Goal: Task Accomplishment & Management: Use online tool/utility

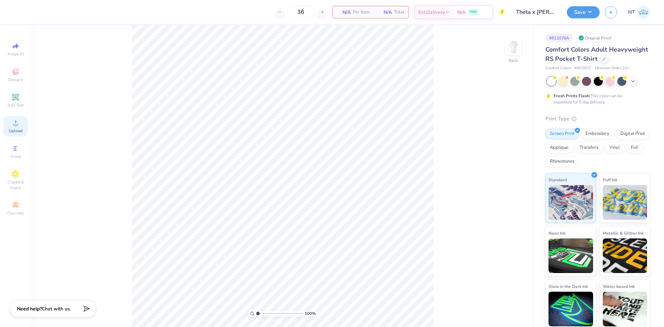
click at [4, 126] on div "Upload" at bounding box center [15, 126] width 24 height 20
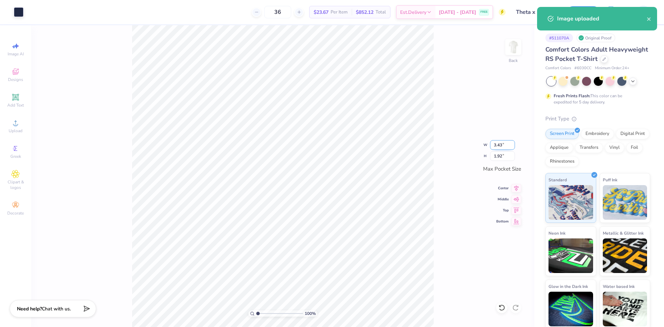
click at [502, 148] on input "3.43" at bounding box center [502, 145] width 25 height 10
click at [499, 148] on input "3.43" at bounding box center [502, 145] width 25 height 10
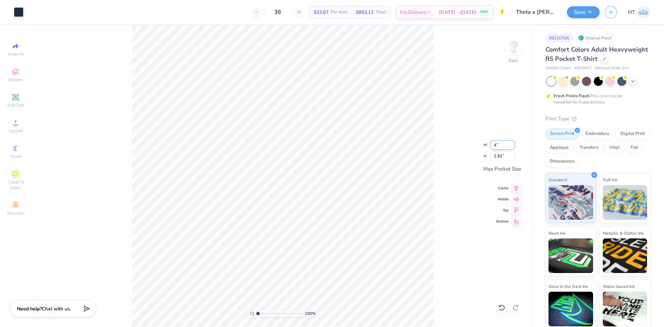
type input "3.50"
type input "1.96"
type input "1"
click at [501, 45] on div "100 % Back" at bounding box center [282, 176] width 503 height 302
click at [518, 47] on img at bounding box center [514, 47] width 28 height 28
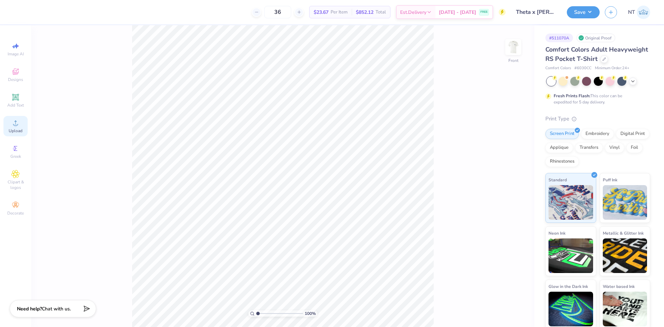
click at [15, 125] on icon at bounding box center [15, 122] width 5 height 5
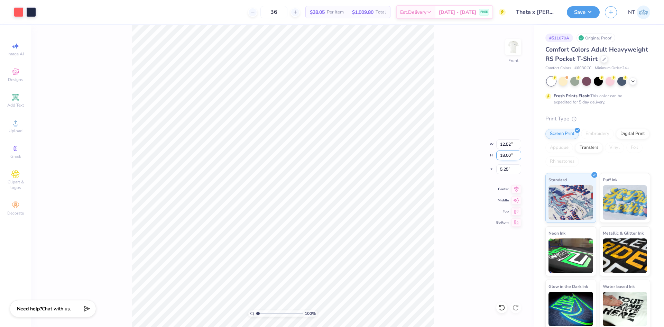
click at [501, 157] on input "18.00" at bounding box center [508, 155] width 25 height 10
type input "15"
type input "10.43"
type input "15.00"
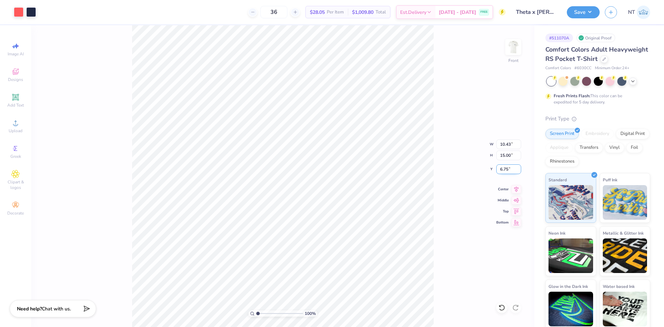
click at [504, 169] on input "6.75" at bounding box center [508, 169] width 25 height 10
click at [504, 168] on input "6.75" at bounding box center [508, 169] width 25 height 10
type input "3.00"
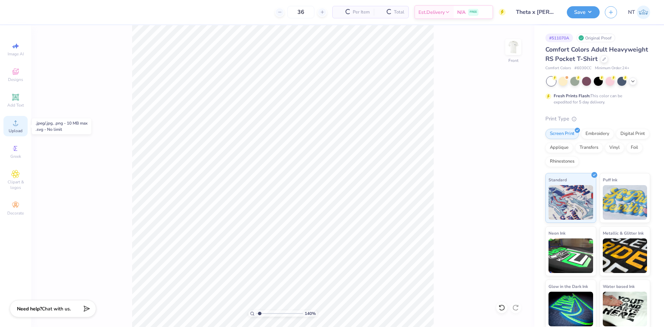
click at [12, 128] on span "Upload" at bounding box center [16, 131] width 14 height 6
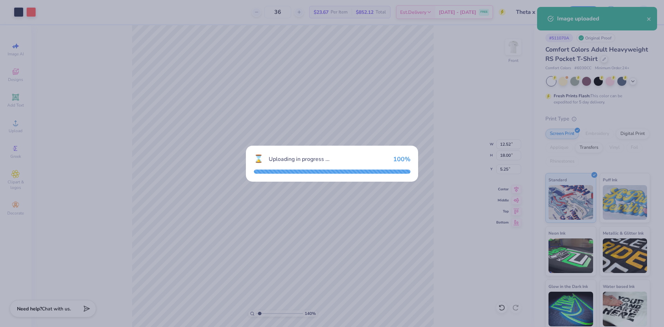
type input "1.39584517333908"
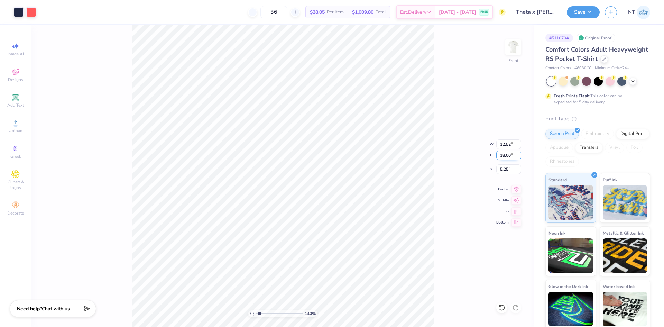
click at [503, 153] on input "18.00" at bounding box center [508, 155] width 25 height 10
type input "15"
type input "1.39584517333908"
type input "10.43"
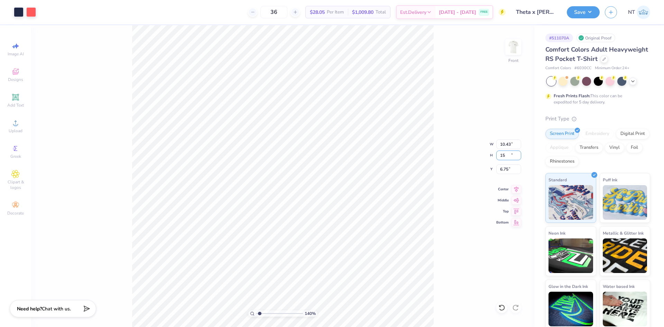
type input "15.00"
click at [501, 169] on input "6.75" at bounding box center [508, 169] width 25 height 10
type input "3"
type input "1.39584517333908"
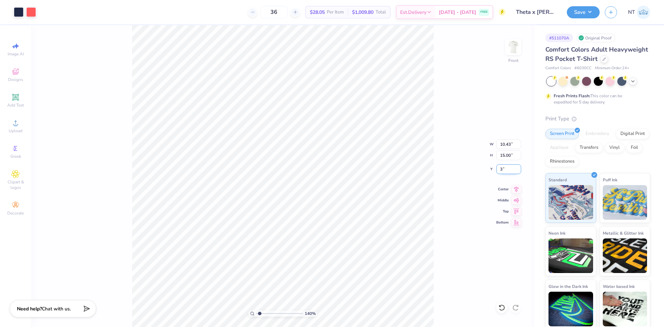
type input "3.00"
click at [518, 43] on img at bounding box center [514, 47] width 28 height 28
click at [516, 47] on img at bounding box center [513, 47] width 14 height 14
click at [514, 52] on img at bounding box center [514, 47] width 28 height 28
click at [514, 44] on img at bounding box center [514, 47] width 28 height 28
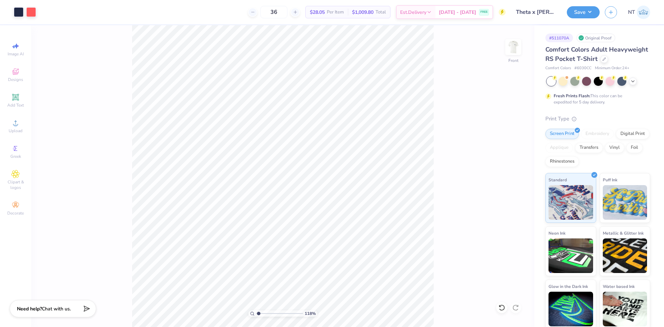
type input "1"
click at [584, 14] on button "Save" at bounding box center [583, 11] width 33 height 12
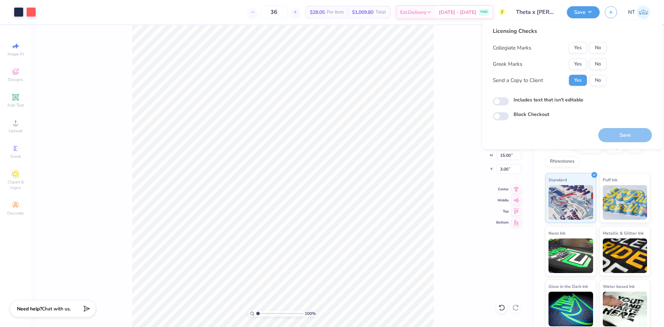
click at [578, 58] on div "Collegiate Marks Yes No Greek Marks Yes No Send a Copy to Client Yes No" at bounding box center [549, 64] width 113 height 44
drag, startPoint x: 580, startPoint y: 62, endPoint x: 597, endPoint y: 53, distance: 18.6
click at [582, 61] on button "Yes" at bounding box center [578, 63] width 18 height 11
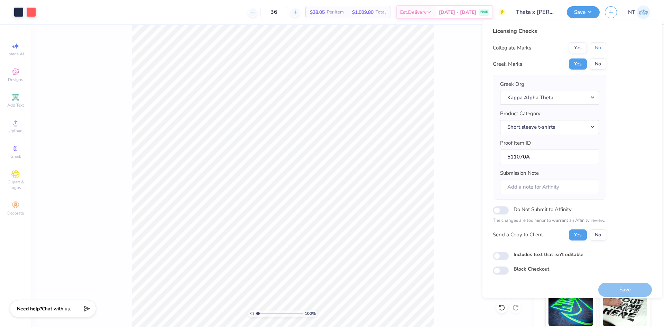
click at [606, 44] on button "No" at bounding box center [598, 47] width 17 height 11
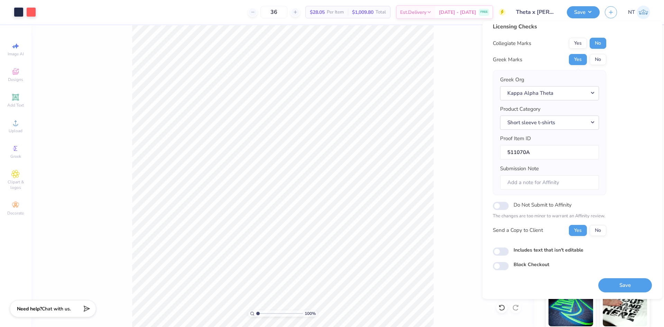
click at [532, 251] on label "Includes text that isn't editable" at bounding box center [549, 249] width 70 height 7
click at [509, 251] on input "Includes text that isn't editable" at bounding box center [501, 251] width 16 height 8
checkbox input "true"
click at [618, 279] on button "Save" at bounding box center [626, 285] width 54 height 14
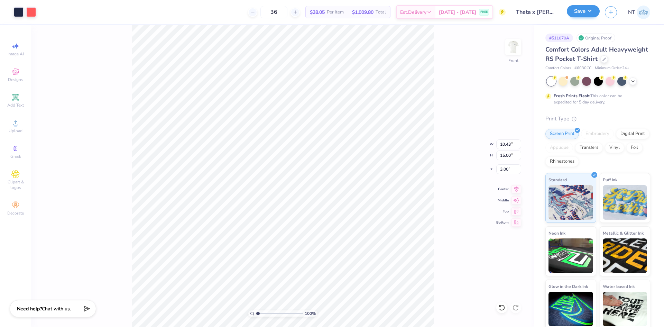
click at [577, 6] on button "Save" at bounding box center [583, 11] width 33 height 12
click at [590, 19] on div "Save NT" at bounding box center [615, 12] width 97 height 24
click at [591, 9] on button "Save" at bounding box center [583, 11] width 33 height 12
click at [594, 9] on button "Save" at bounding box center [583, 11] width 33 height 12
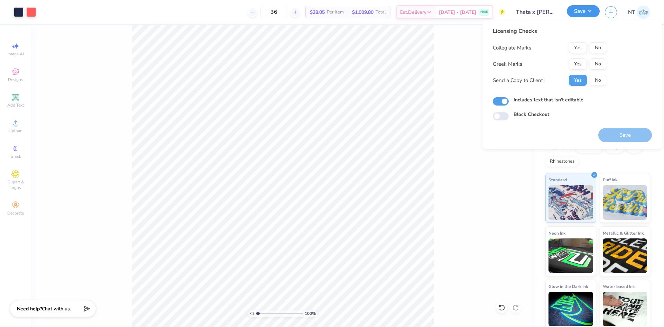
click at [594, 9] on button "Save" at bounding box center [583, 11] width 33 height 12
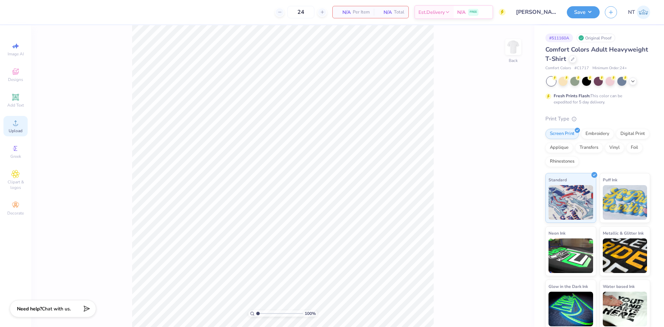
click at [16, 127] on circle at bounding box center [15, 125] width 4 height 4
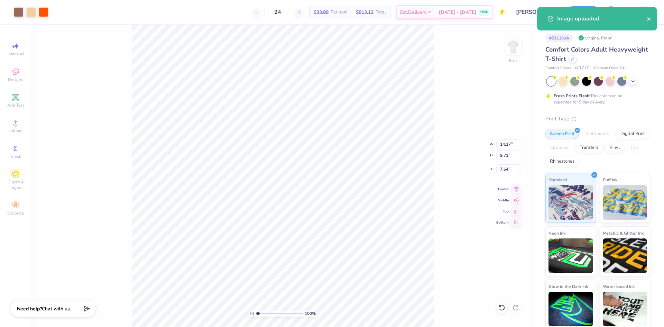
type input "8.29"
type input "5.68"
type input "11.67"
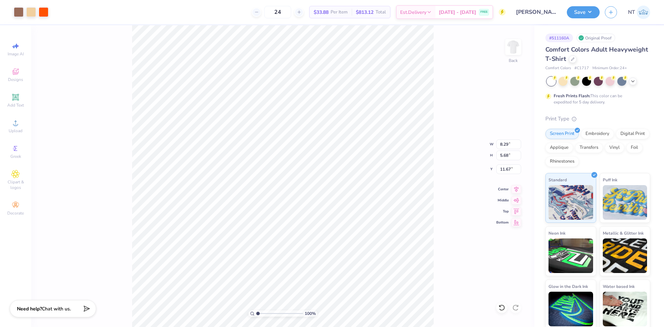
type input "3.00"
click at [507, 141] on input "8.29" at bounding box center [508, 144] width 25 height 10
type input "8.00"
type input "5.48"
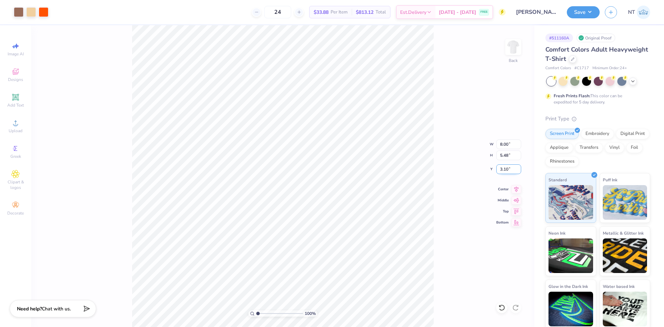
click at [502, 165] on input "3.10" at bounding box center [508, 169] width 25 height 10
type input "3.00"
click at [14, 97] on icon at bounding box center [15, 96] width 5 height 5
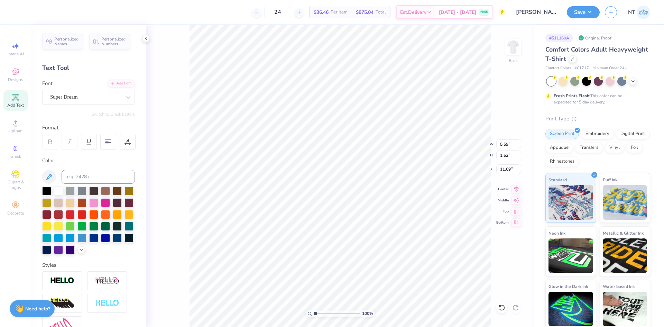
click at [187, 141] on div "100 % Back W 5.59 5.59 " H 1.62 1.62 " Y 11.69 11.69 " Center Middle Top Bottom" at bounding box center [340, 176] width 389 height 302
click at [77, 167] on div "Color" at bounding box center [88, 206] width 93 height 98
click at [76, 173] on input at bounding box center [98, 177] width 73 height 14
type input "4715"
click at [115, 83] on div "Add Font" at bounding box center [121, 83] width 27 height 8
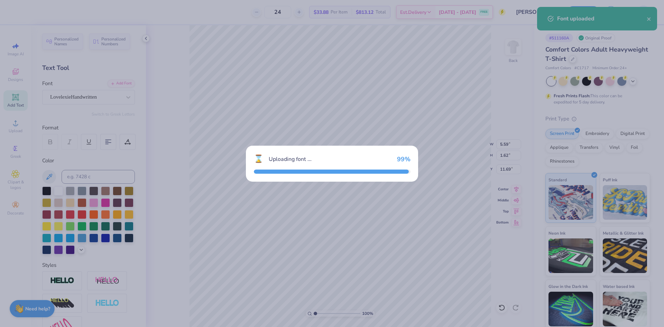
type input "5.87"
type input "1.79"
type input "11.61"
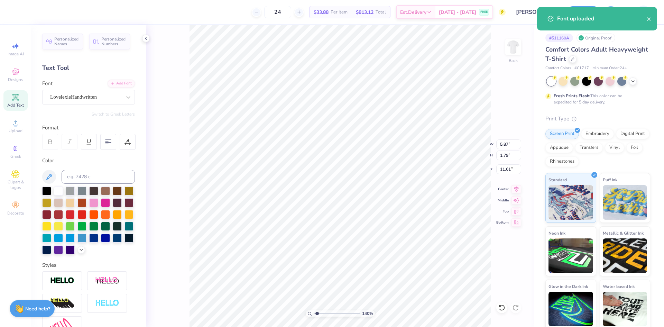
type input "1.39584517333909"
type textarea "C"
type input "1.39584517333909"
type input "1.24"
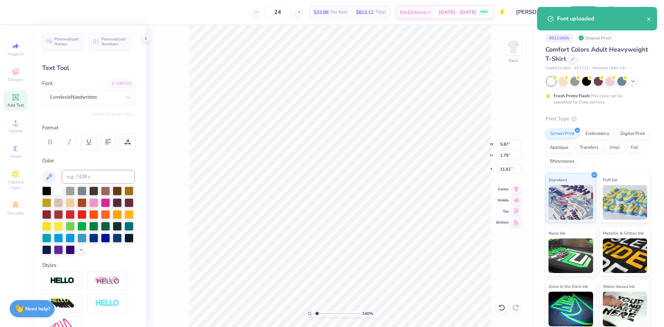
type input "1.78"
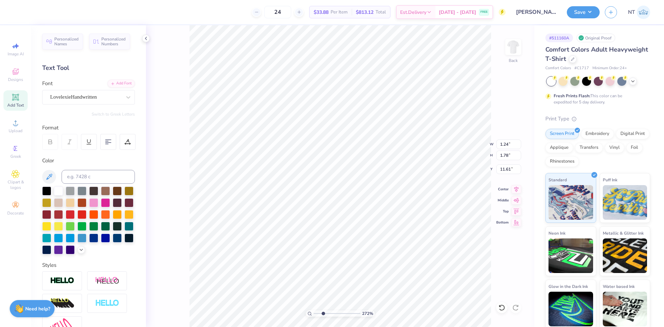
type input "2.71964205036602"
type input "0.44"
type input "0.63"
type input "12.76"
type input "2.71964205036602"
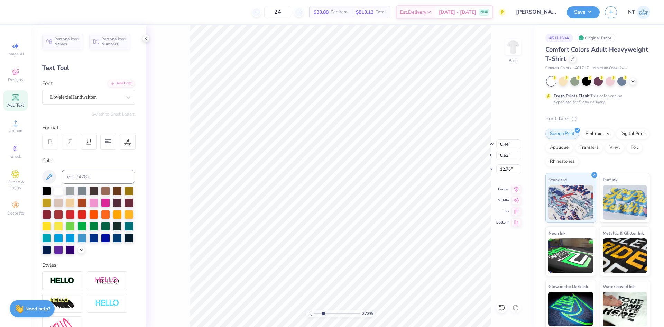
type input "9.38"
type input "2.71964205036602"
type input "0.48"
type input "9.37"
click at [257, 183] on li "Duplicate" at bounding box center [256, 181] width 54 height 13
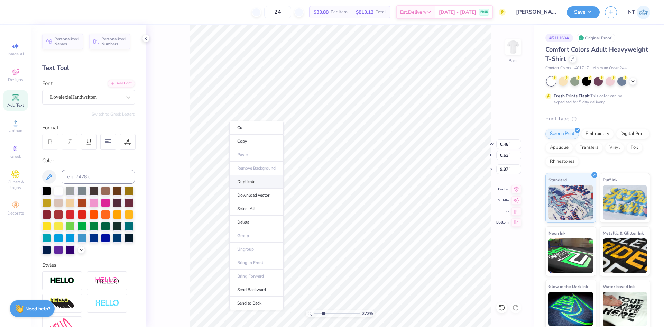
type input "2.71964205036602"
type input "10.37"
type input "2.71964205036602"
type textarea "o"
type input "2.71964205036602"
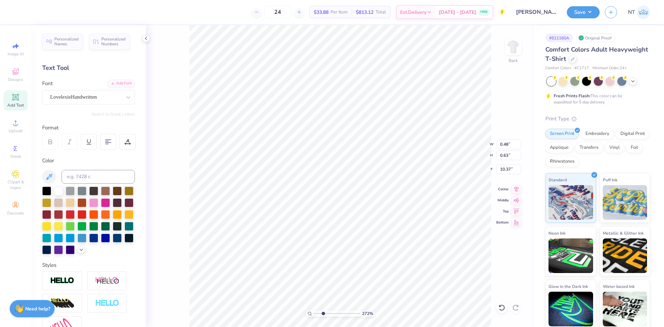
type input "0.30"
type input "0.33"
type input "10.53"
type input "2.71964205036602"
click at [9, 101] on div "Add Text" at bounding box center [15, 100] width 24 height 20
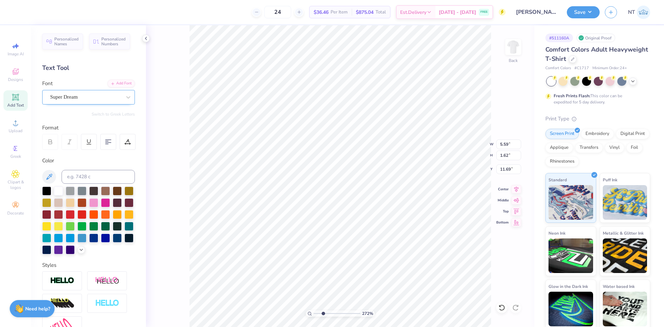
click at [96, 97] on div "Super Dream" at bounding box center [85, 97] width 73 height 11
type input "2.71964205036602"
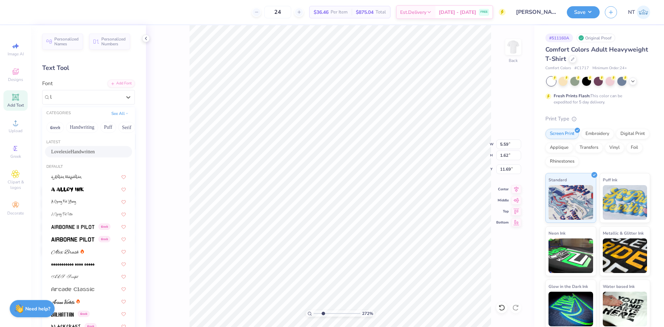
click at [81, 150] on span "LovelexieHandwritten" at bounding box center [73, 151] width 44 height 7
type input "l"
type input "2.71964205036602"
type input "5.87"
type input "1.79"
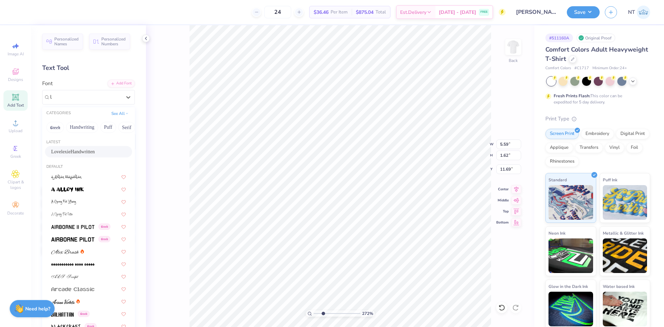
type input "11.61"
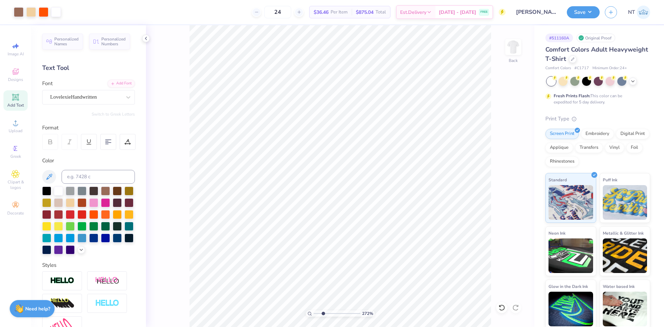
type input "2.71964205036602"
click at [84, 169] on div "Color" at bounding box center [88, 206] width 93 height 98
click at [84, 178] on input at bounding box center [98, 177] width 73 height 14
type input "4715"
paste textarea "Cookies and Castles"
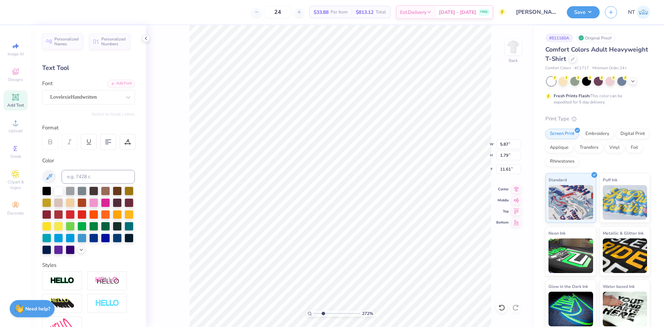
type input "2.71964205036602"
type textarea "Cookies and Castles"
type input "2.71964205036602"
type input "14.17"
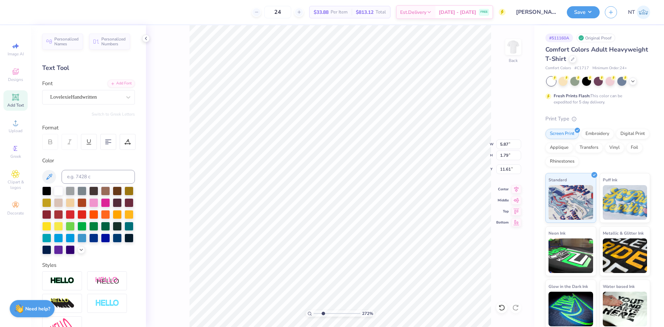
type input "1.27"
type input "11.86"
type input "1"
type input "6.81"
type input "0.61"
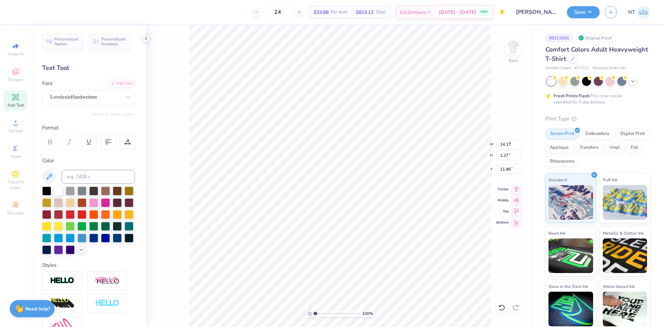
type input "12.53"
type input "1.39584517333909"
type input "9.07"
type input "1.6491337272538"
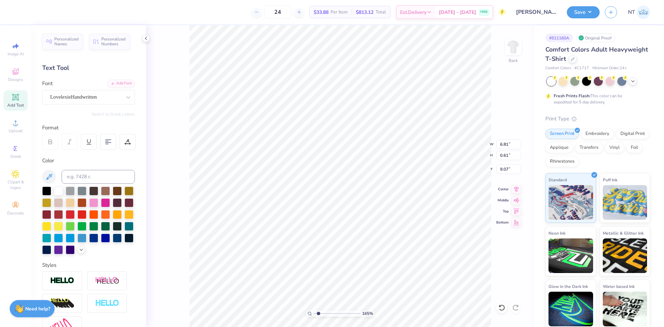
type textarea "Co"
type input "1.6491337272538"
type textarea "C"
type input "1.6491337272538"
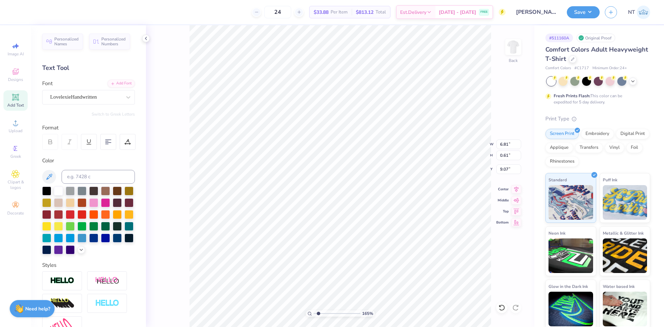
type textarea "CO"
type input "1.6491337272538"
type textarea "COO"
type input "1.6491337272538"
type textarea "COOK"
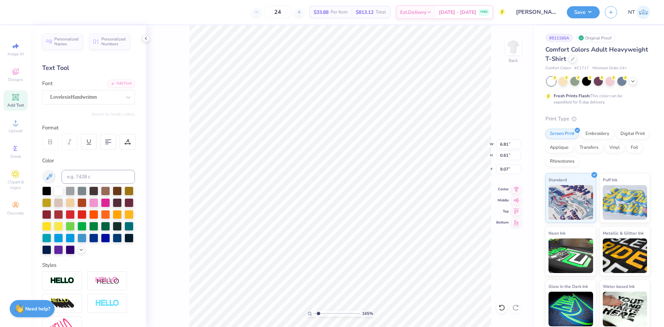
type input "1.6491337272538"
type textarea "COOKI"
type input "1.6491337272538"
type textarea "COOKIE"
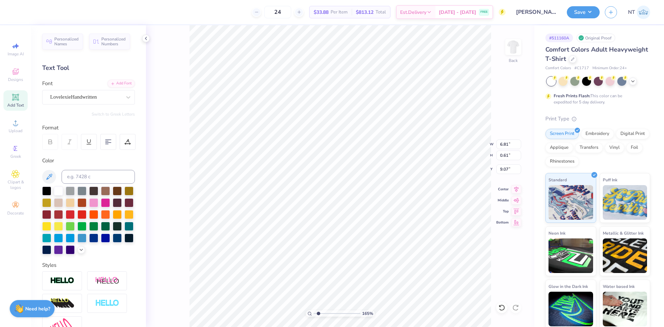
type input "1.6491337272538"
type textarea "COOKI"
type input "1.6491337272538"
type textarea "COOK"
type input "1.6491337272538"
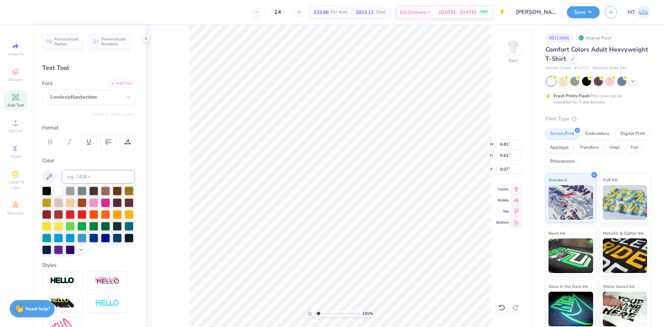
type textarea "COO"
type input "1.6491337272538"
type textarea "COOK"
type input "1.6491337272538"
type textarea "COOKI"
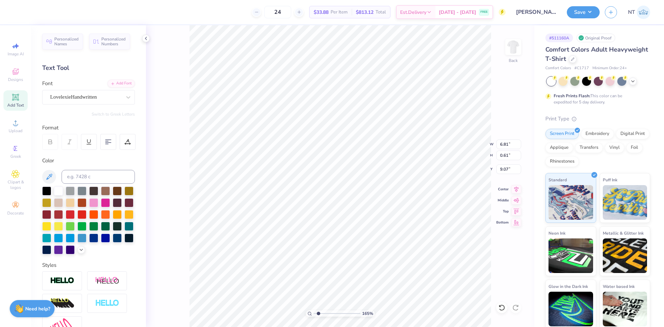
type input "1.6491337272538"
type textarea "COOKIE"
type input "1.6491337272538"
type textarea "COOKIES"
type input "1.6491337272538"
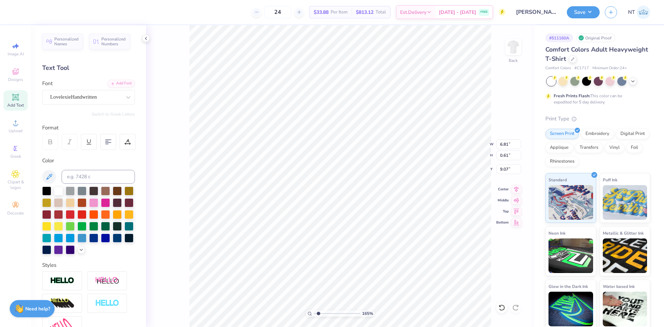
type textarea "COOKIES"
type input "1.6491337272538"
type textarea "COOKIES AN"
type input "1.6491337272538"
type textarea "COOKIES AND"
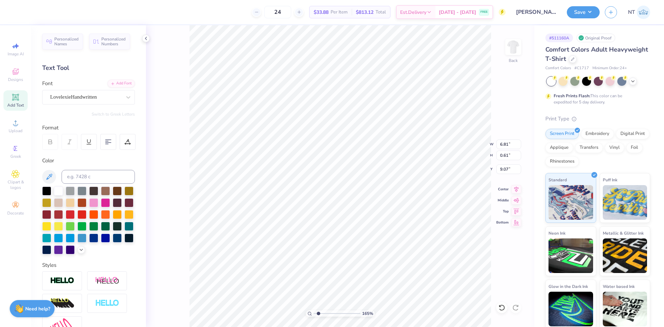
type input "1.6491337272538"
type textarea "COOKIES AND"
type input "1.6491337272538"
type textarea "COOKIES AND [GEOGRAPHIC_DATA]"
type input "1.6491337272538"
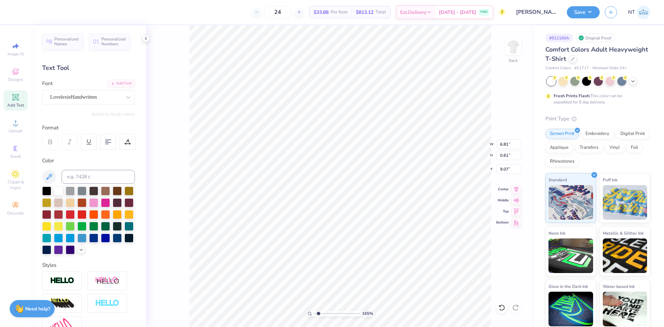
type textarea "COOKIES AND CAS"
type input "1.6491337272538"
type textarea "COOKIES AND CAST"
type input "1.6491337272538"
type textarea "COOKIES AND CASTL"
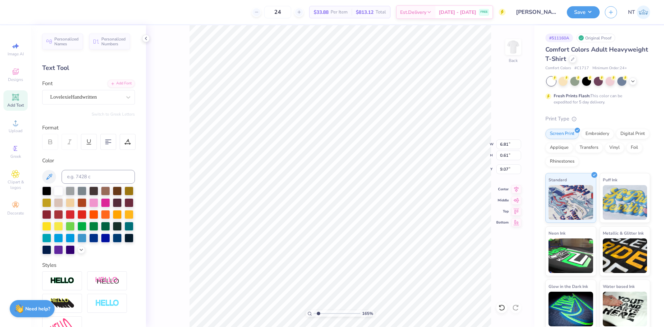
type input "1.6491337272538"
type textarea "COOKIES AND CASTLE"
type input "1.6491337272538"
type textarea "COOKIES AND CASTLES"
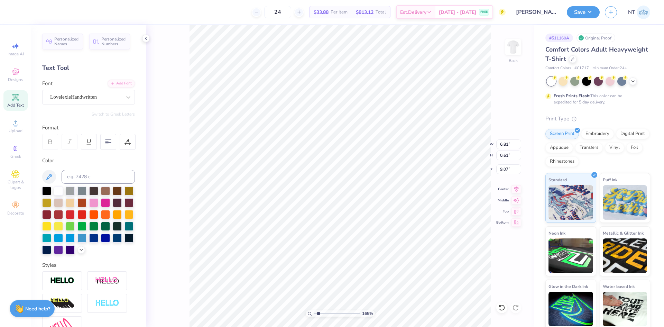
type input "1.6491337272538"
type textarea "COOKIE"
type input "1.6491337272538"
type textarea "COOKI"
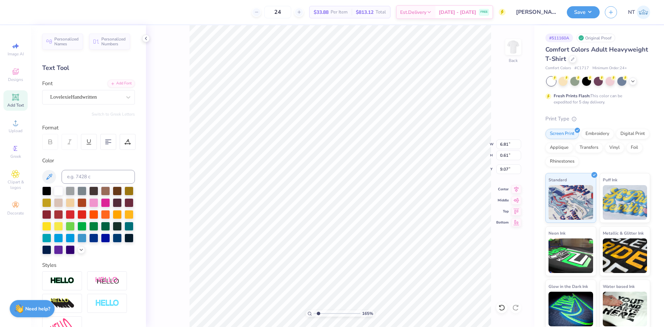
type input "1.6491337272538"
type textarea "COOK"
type input "1.6491337272538"
type textarea "COO"
type input "1.6491337272538"
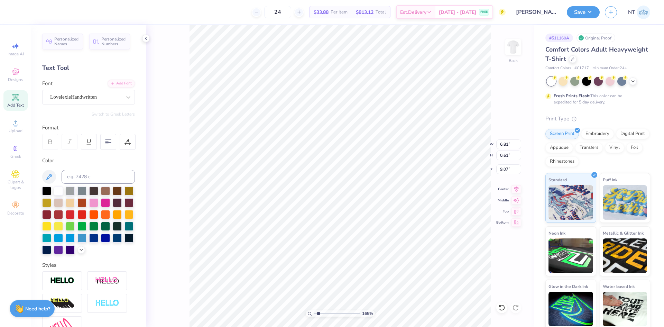
type textarea "CO"
type input "1.6491337272538"
type textarea "C"
type input "1.6491337272538"
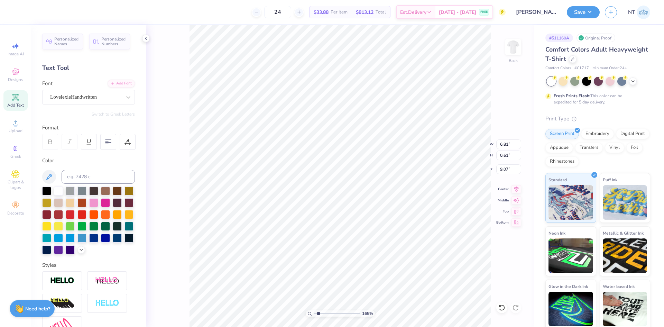
type input "0.42"
type input "3.21314535235116"
type input "8.62"
type input "3.21314535235116"
type input "0.45"
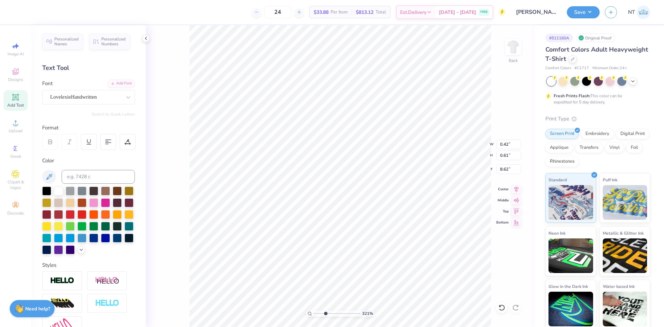
type input "8.61"
click at [331, 194] on li "Duplicate" at bounding box center [336, 196] width 54 height 13
type input "3.21314535235116"
type input "9.61"
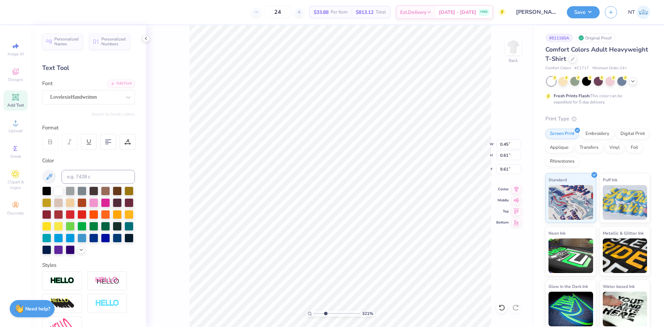
type input "3.21314535235116"
type textarea "O"
type input "3.21314535235116"
type input "0.59"
type input "9.62"
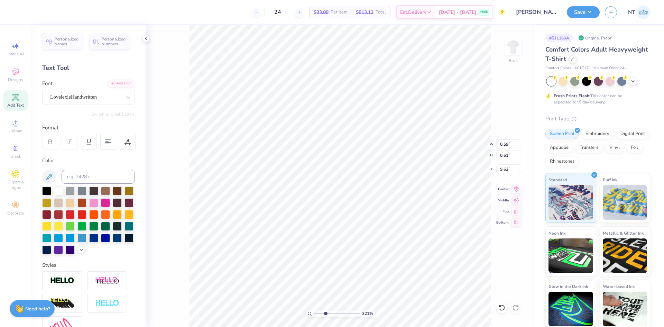
type input "3.21314535235116"
type input "0.60"
type input "3.21314535235116"
type input "8.75"
click at [359, 194] on li "Duplicate" at bounding box center [368, 196] width 54 height 13
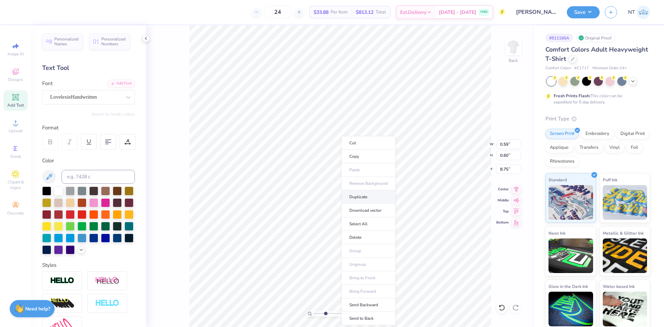
type input "3.21314535235116"
type input "9.75"
type input "3.21314535235116"
type input "8.61"
click at [380, 196] on li "Duplicate" at bounding box center [389, 196] width 54 height 13
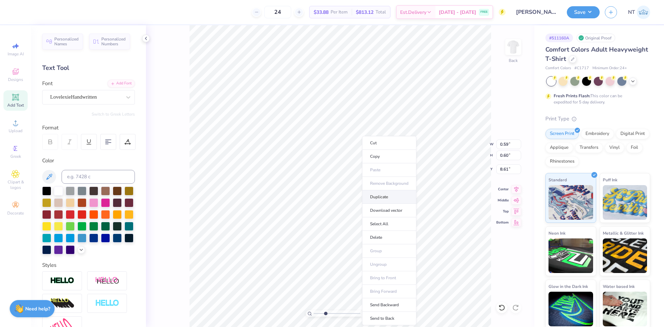
type input "3.21314535235116"
type input "9.61"
type input "3.21314535235116"
type input "9.60"
type input "3.21314535235116"
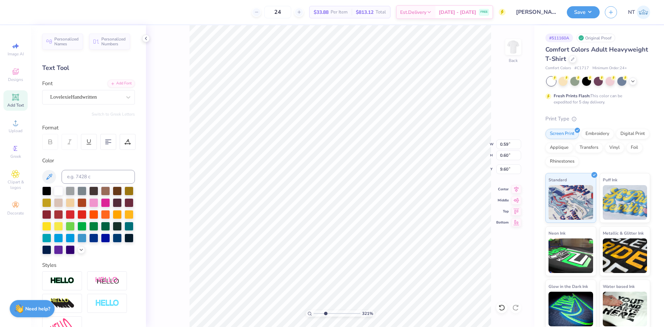
type textarea "K"
type input "3.21314535235116"
type input "0.37"
type input "0.62"
type input "9.59"
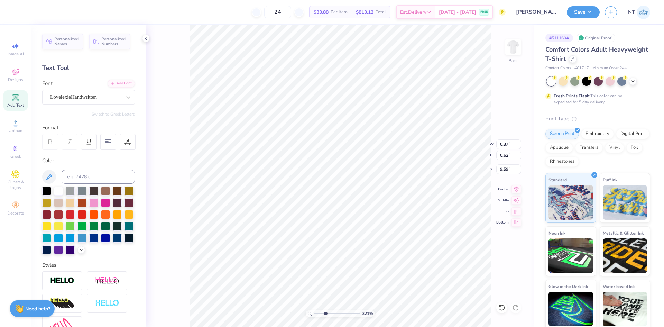
type input "3.21314535235116"
type input "8.73"
type input "3.21314535235116"
type input "0.47"
type input "0.59"
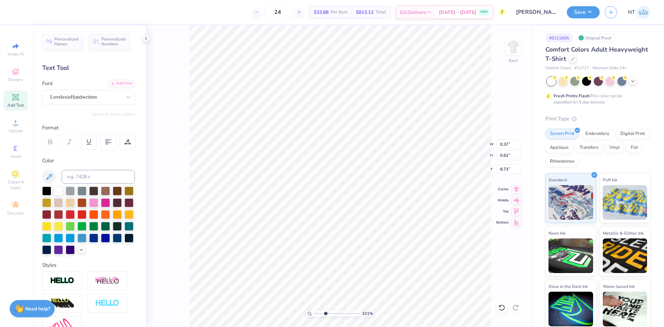
type input "8.78"
type input "3.21314535235116"
type input "8.75"
click at [342, 196] on li "Duplicate" at bounding box center [338, 196] width 54 height 13
type input "3.21314535235116"
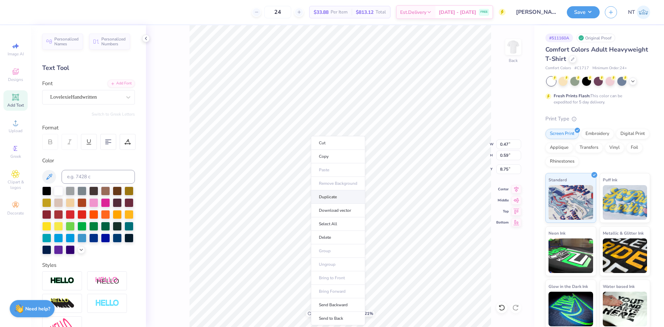
type input "9.75"
type input "3.21314535235116"
type input "9.73"
type input "3.21314535235116"
type textarea "I"
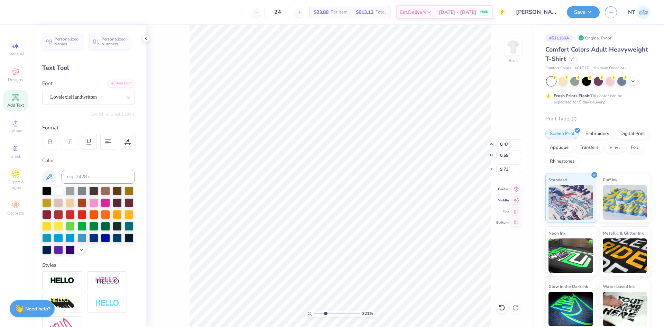
type input "3.21314535235116"
type input "0.25"
type input "9.70"
type input "3.21314535235116"
type input "8.62"
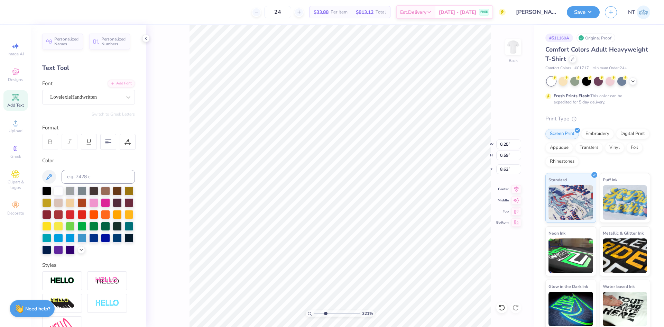
type input "3.21314535235116"
type input "0.22"
type input "0.60"
type input "3.21314535235116"
type input "8.61"
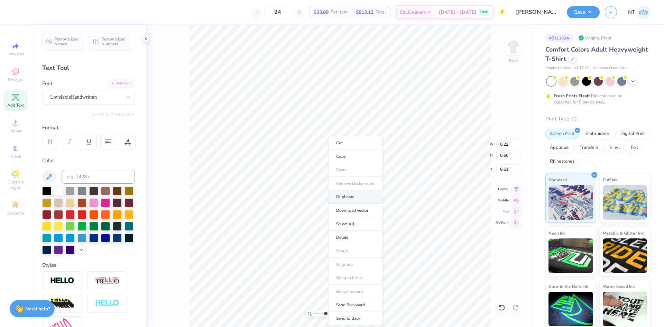
click at [356, 195] on li "Duplicate" at bounding box center [355, 196] width 54 height 13
type input "3.21314535235116"
type input "9.61"
type input "3.21314535235116"
type textarea "E"
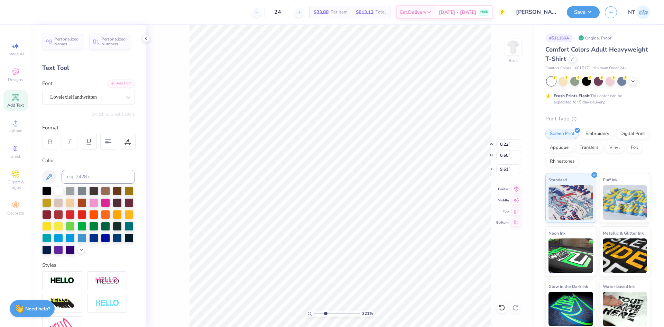
type input "3.21314535235116"
type input "0.49"
type input "0.63"
type input "3.21314535235116"
type input "8.75"
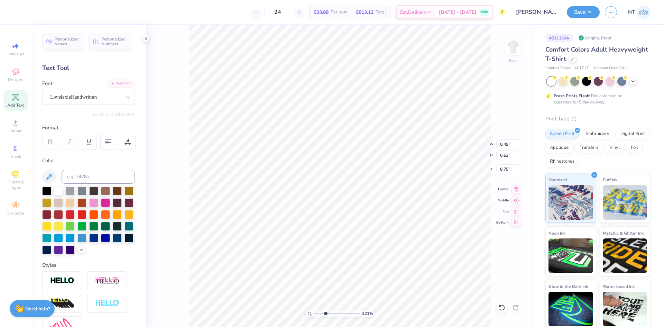
type input "3.21314535235116"
type input "8.00"
type input "5.48"
type input "3.00"
click at [516, 191] on icon at bounding box center [517, 188] width 10 height 8
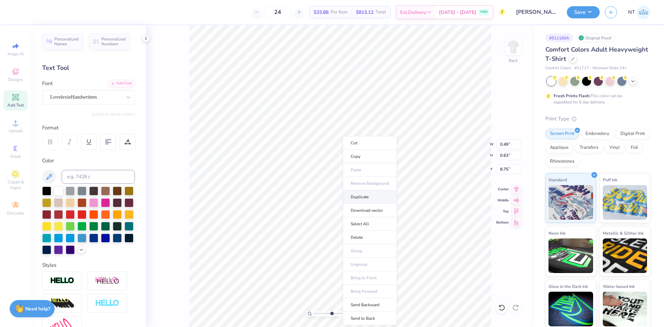
click at [362, 195] on li "Duplicate" at bounding box center [370, 196] width 54 height 13
type input "4.48505343131628"
type input "9.75"
type input "4.48505343131628"
type input "9.74"
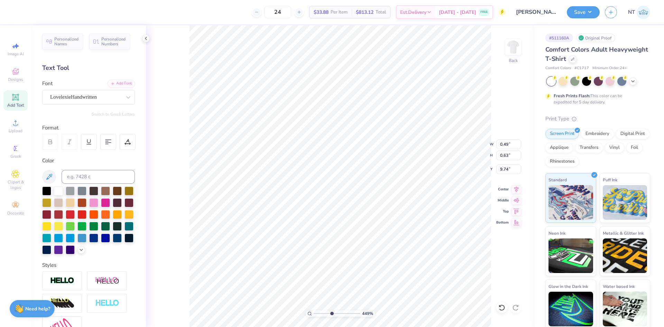
type input "4.48505343131628"
type textarea "S"
type input "4.48505343131628"
type input "0.48"
type input "0.61"
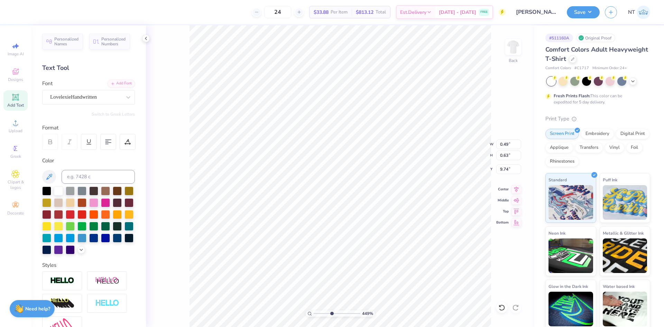
type input "9.73"
type input "4.48505343131628"
type input "0.52"
type input "9.74"
click at [354, 198] on li "Duplicate" at bounding box center [359, 196] width 54 height 13
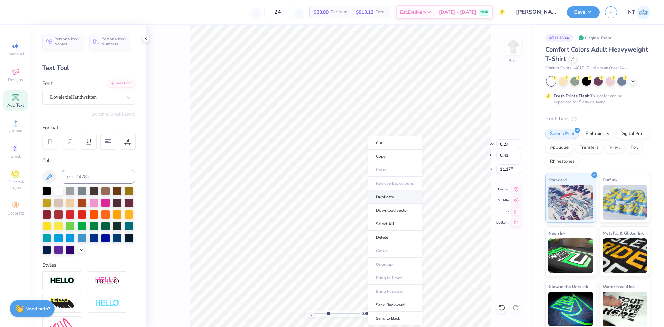
click at [391, 193] on li "Duplicate" at bounding box center [395, 196] width 54 height 13
click at [400, 199] on li "Duplicate" at bounding box center [413, 196] width 54 height 13
click at [396, 249] on li "Group" at bounding box center [403, 250] width 54 height 13
click at [337, 192] on li "Duplicate" at bounding box center [331, 196] width 54 height 13
click at [343, 193] on li "Duplicate" at bounding box center [348, 196] width 54 height 13
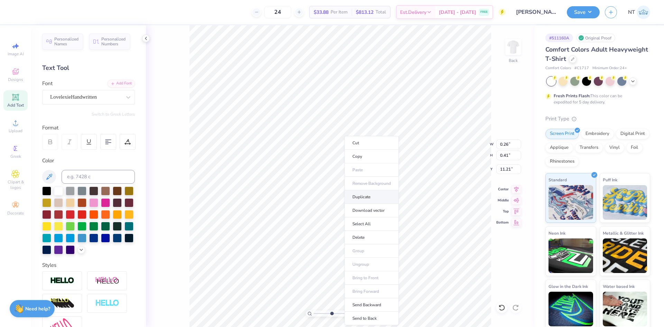
click at [363, 198] on li "Duplicate" at bounding box center [372, 196] width 54 height 13
click at [391, 201] on li "Duplicate" at bounding box center [395, 196] width 54 height 13
click at [370, 199] on li "Duplicate" at bounding box center [370, 196] width 54 height 13
click at [264, 195] on li "Duplicate" at bounding box center [270, 196] width 54 height 13
click at [355, 248] on li "Group" at bounding box center [362, 250] width 54 height 13
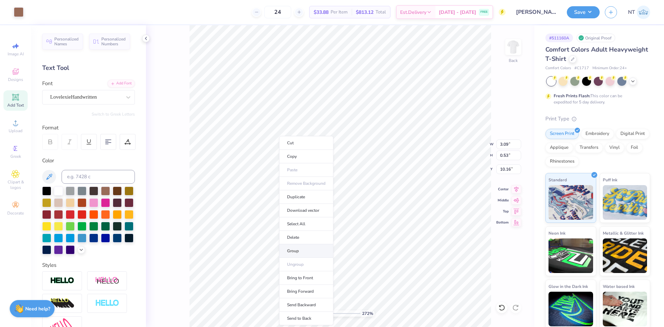
click at [296, 250] on li "Group" at bounding box center [306, 250] width 54 height 13
click at [502, 145] on input "8.55" at bounding box center [508, 144] width 25 height 10
click at [513, 191] on icon at bounding box center [517, 188] width 10 height 8
click at [517, 187] on icon at bounding box center [517, 188] width 10 height 8
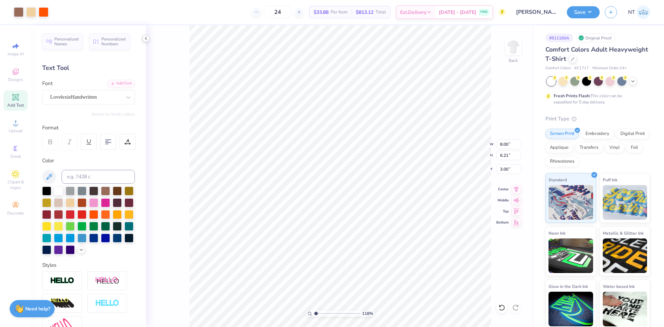
click at [146, 37] on icon at bounding box center [146, 39] width 6 height 6
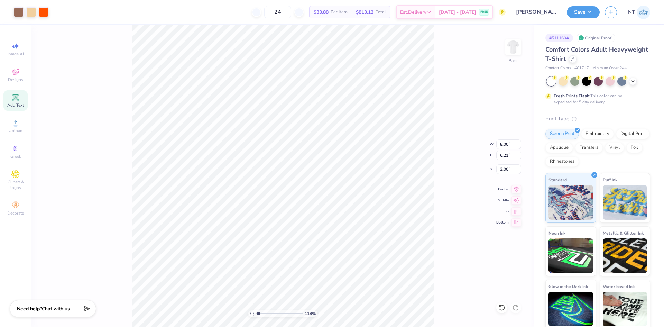
click at [582, 18] on div "Save NT" at bounding box center [615, 12] width 97 height 24
click at [592, 15] on button "Save" at bounding box center [583, 11] width 33 height 12
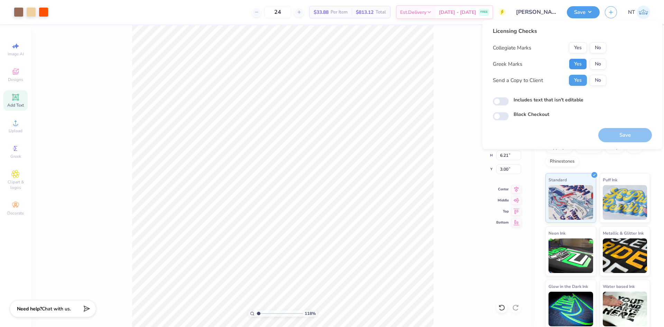
drag, startPoint x: 577, startPoint y: 67, endPoint x: 601, endPoint y: 54, distance: 26.8
click at [578, 67] on button "Yes" at bounding box center [578, 63] width 18 height 11
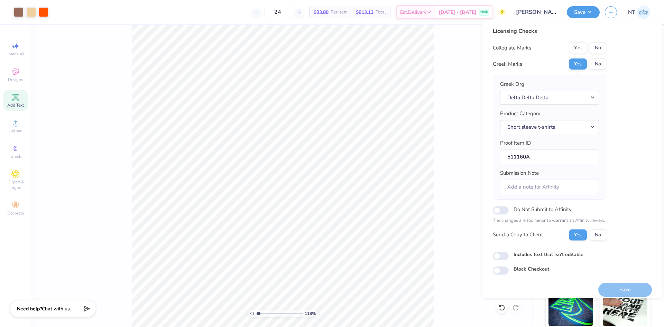
click at [608, 48] on div "Licensing Checks Collegiate Marks Yes No Greek Marks Yes No Greek Org Delta Del…" at bounding box center [572, 151] width 159 height 248
click at [593, 49] on button "No" at bounding box center [598, 47] width 17 height 11
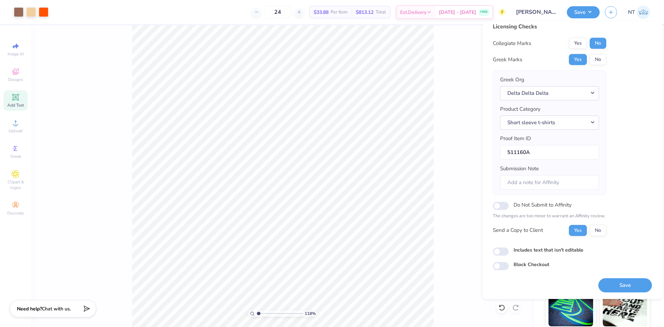
click at [504, 260] on div "Licensing Checks Collegiate Marks Yes No Greek Marks Yes No Greek Org Delta Del…" at bounding box center [572, 146] width 159 height 248
drag, startPoint x: 503, startPoint y: 251, endPoint x: 532, endPoint y: 261, distance: 31.1
click at [502, 251] on input "Includes text that isn't editable" at bounding box center [501, 251] width 16 height 8
click at [620, 285] on button "Save" at bounding box center [626, 285] width 54 height 14
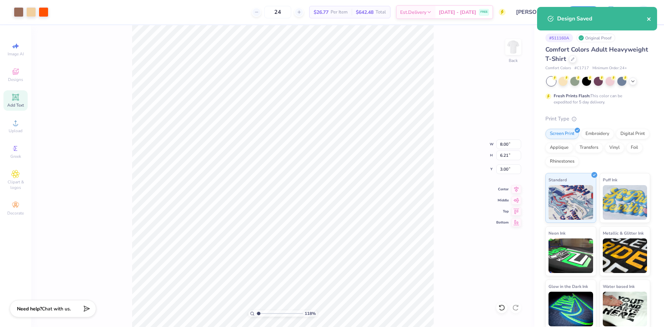
drag, startPoint x: 654, startPoint y: 19, endPoint x: 649, endPoint y: 20, distance: 4.9
click at [652, 19] on div "Design Saved" at bounding box center [597, 19] width 120 height 24
click at [649, 20] on icon "close" at bounding box center [649, 19] width 5 height 6
